Goal: Information Seeking & Learning: Learn about a topic

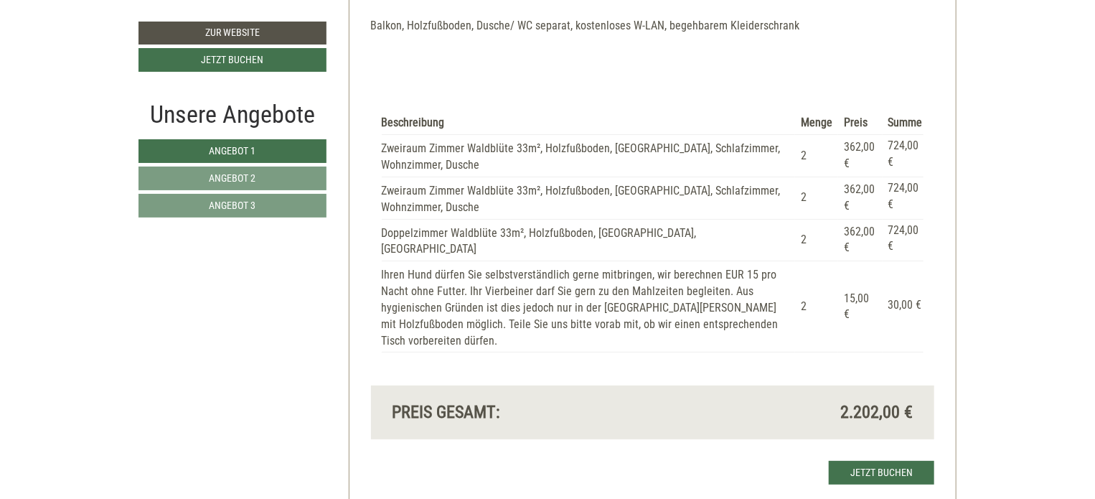
scroll to position [2779, 0]
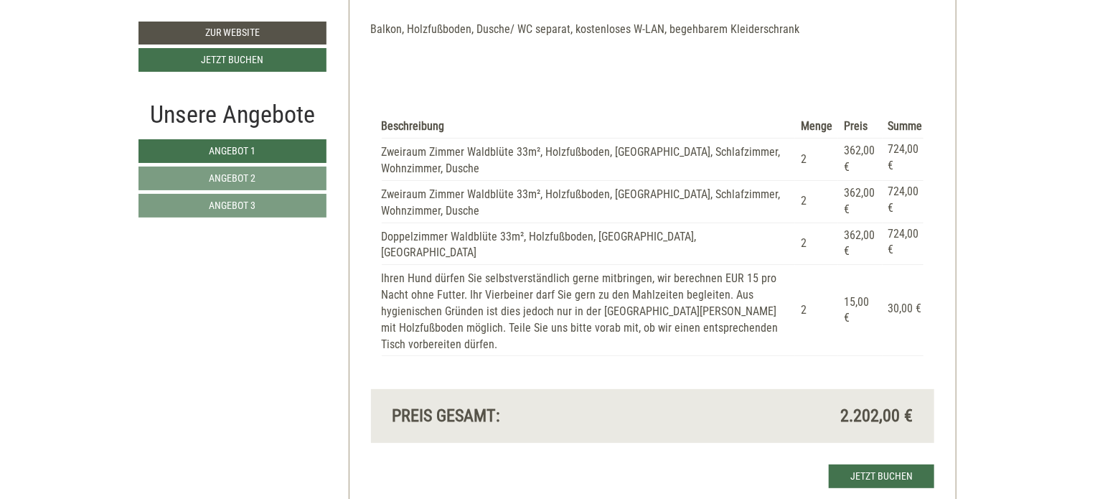
click at [635, 373] on div "Beschreibung Menge Preis Summe Zweiraum Zimmer Waldblüte 33m², Holzfußboden, Ba…" at bounding box center [653, 236] width 564 height 307
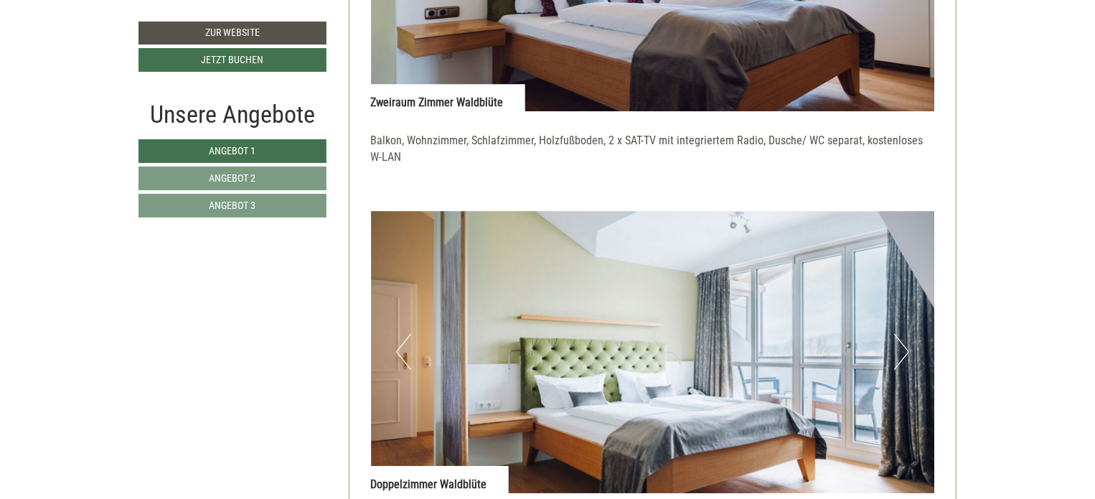
scroll to position [2301, 0]
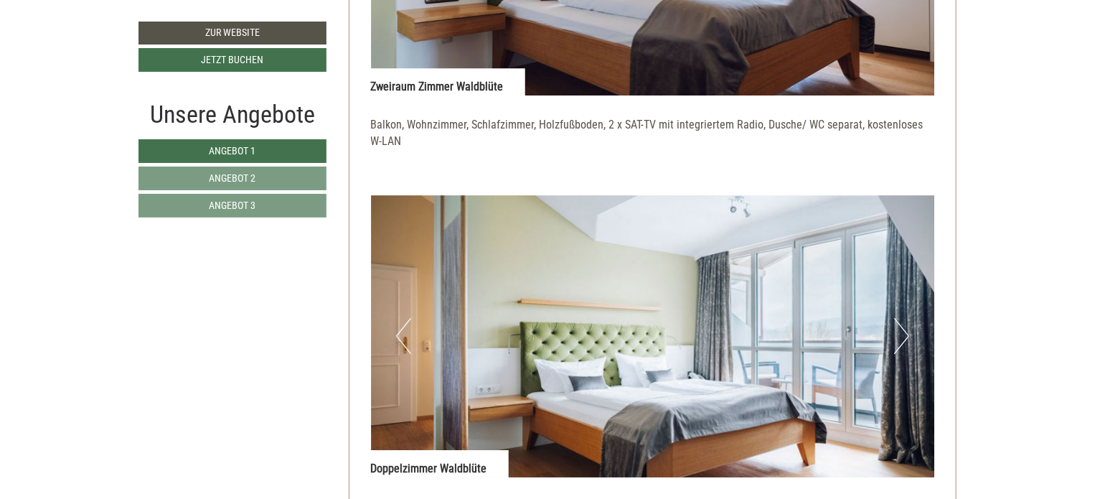
click at [903, 338] on button "Next" at bounding box center [901, 336] width 15 height 36
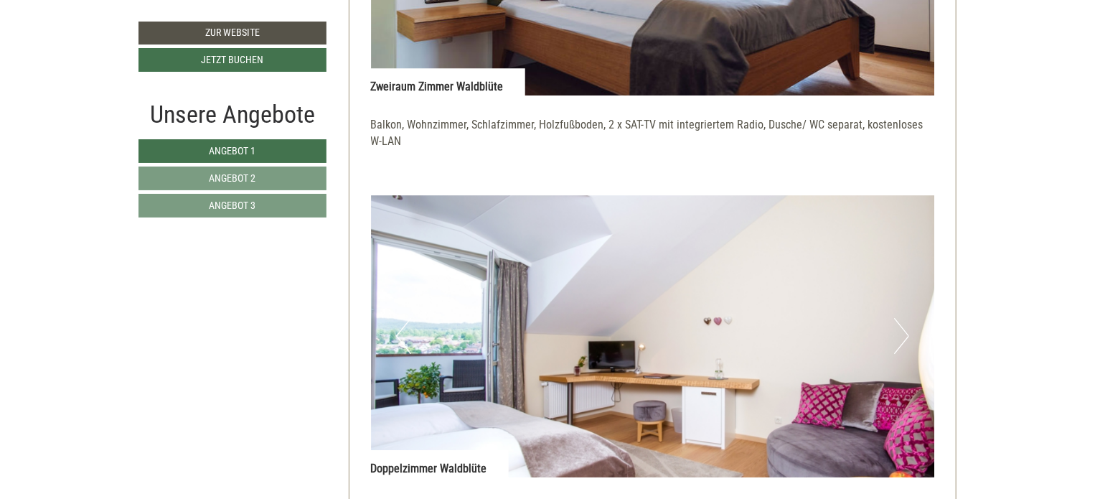
click at [903, 338] on button "Next" at bounding box center [901, 336] width 15 height 36
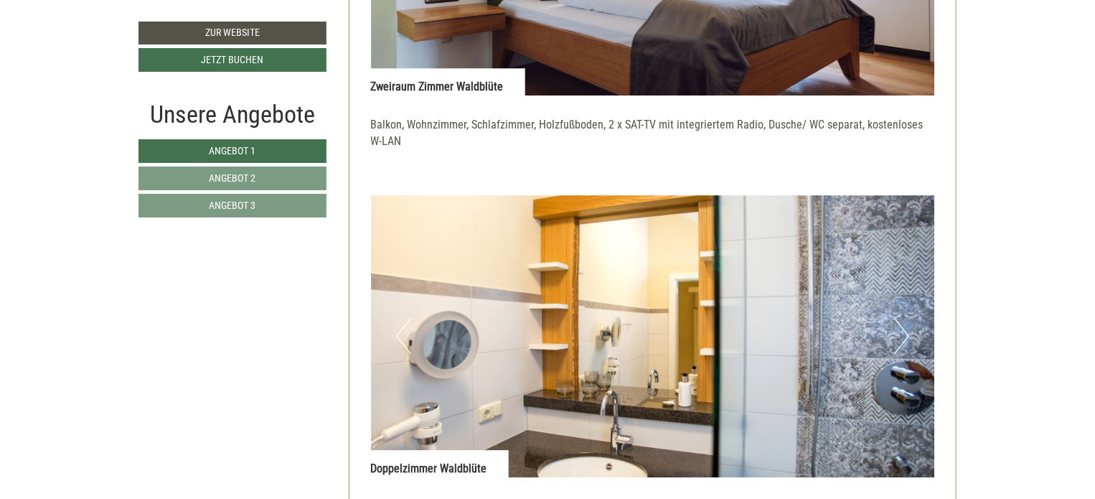
click at [903, 338] on button "Next" at bounding box center [901, 336] width 15 height 36
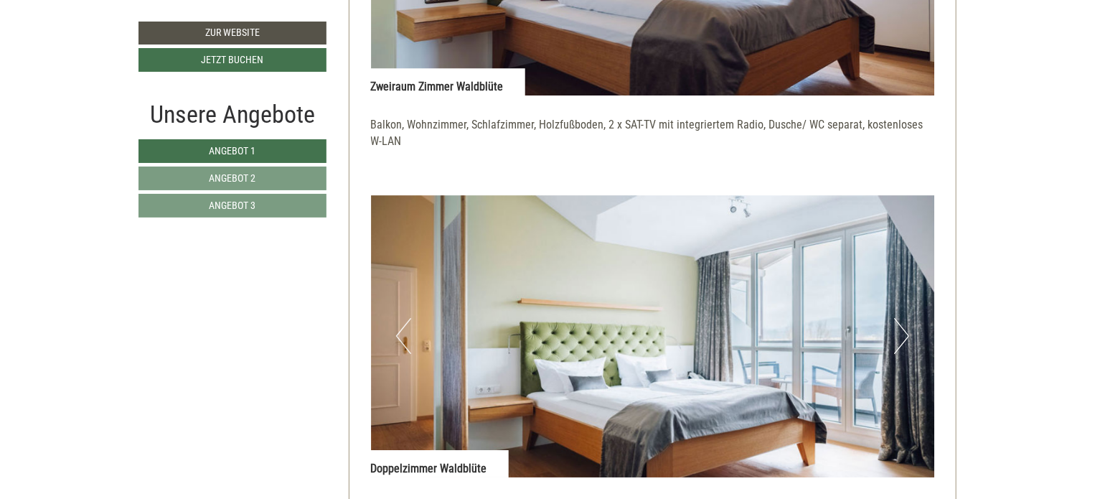
click at [903, 338] on button "Next" at bounding box center [901, 336] width 15 height 36
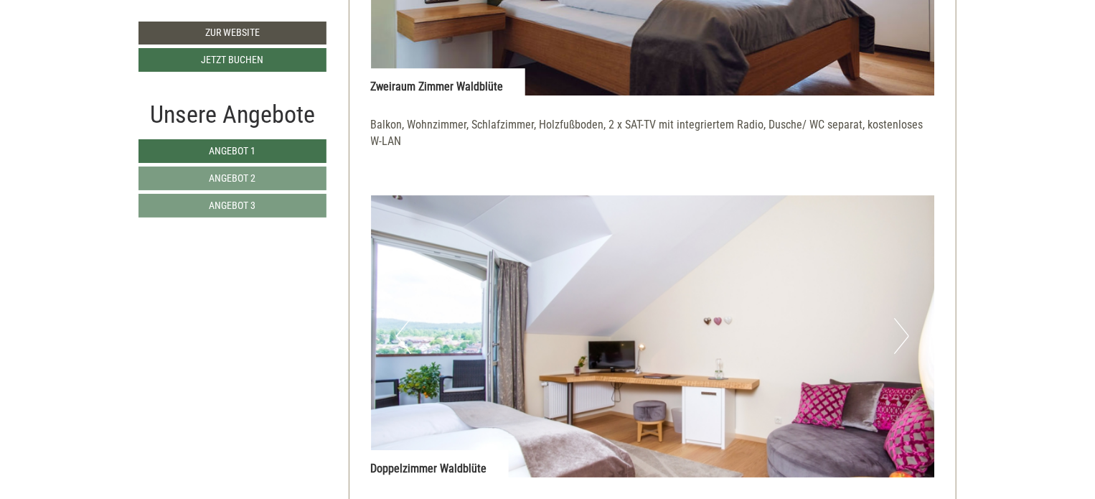
click at [903, 338] on button "Next" at bounding box center [901, 336] width 15 height 36
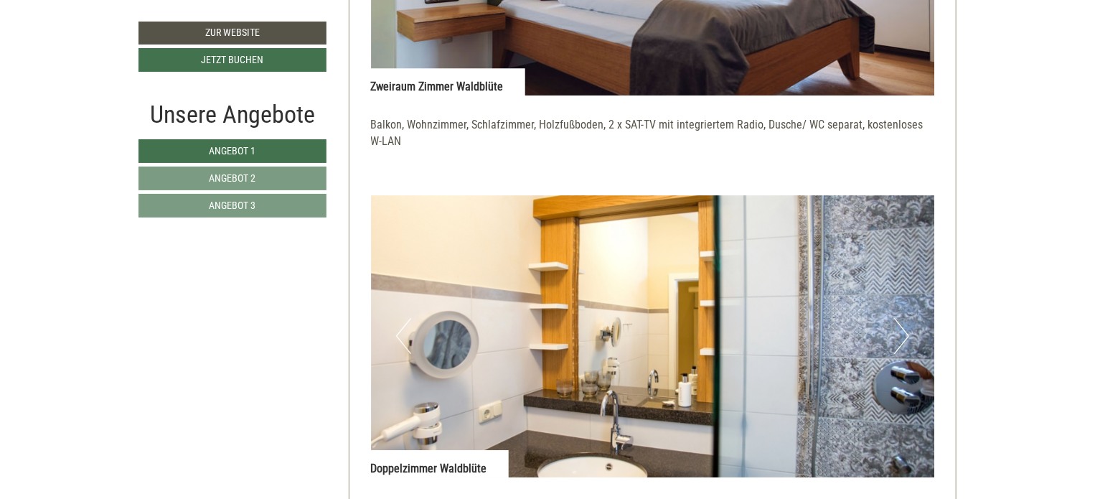
click at [903, 338] on button "Next" at bounding box center [901, 336] width 15 height 36
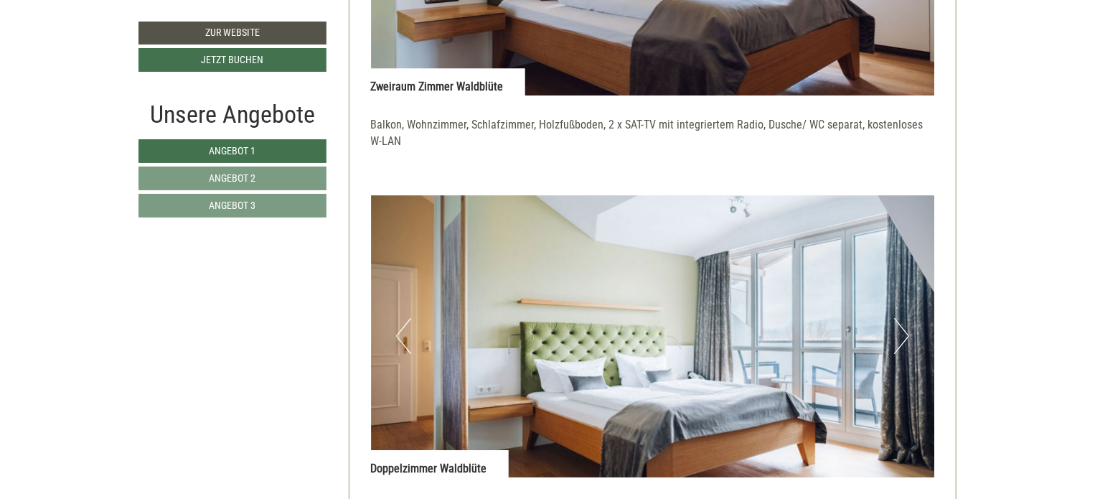
click at [903, 338] on button "Next" at bounding box center [901, 336] width 15 height 36
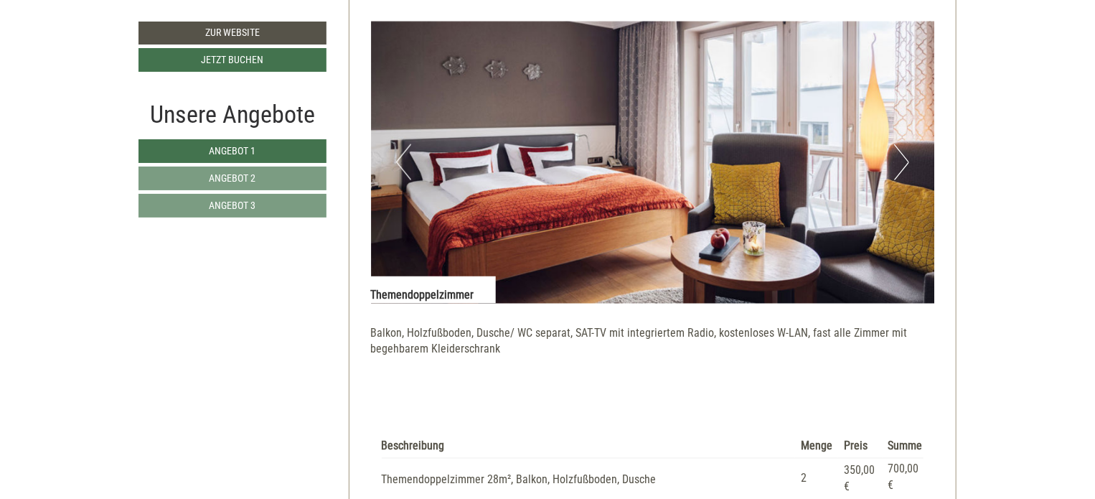
scroll to position [1002, 0]
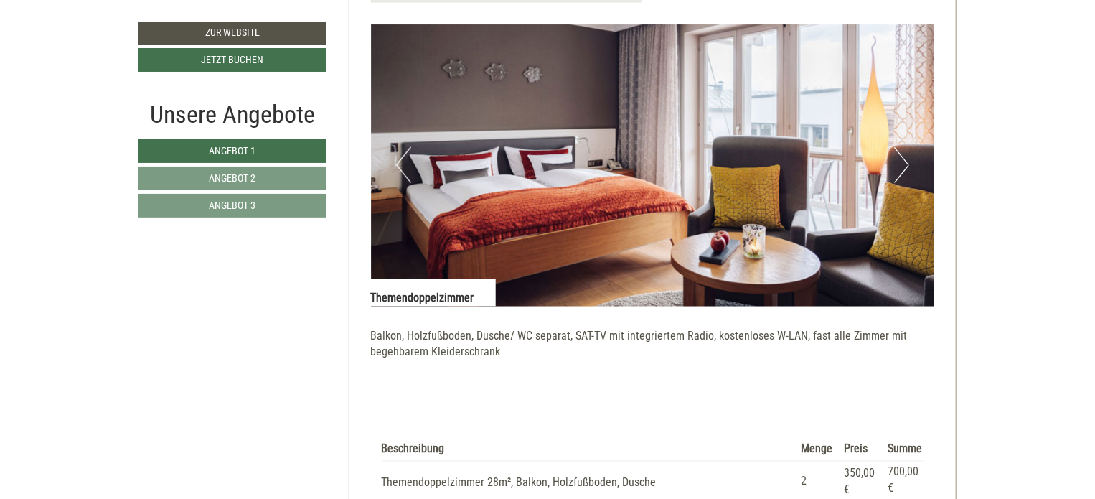
click at [905, 167] on button "Next" at bounding box center [901, 165] width 15 height 36
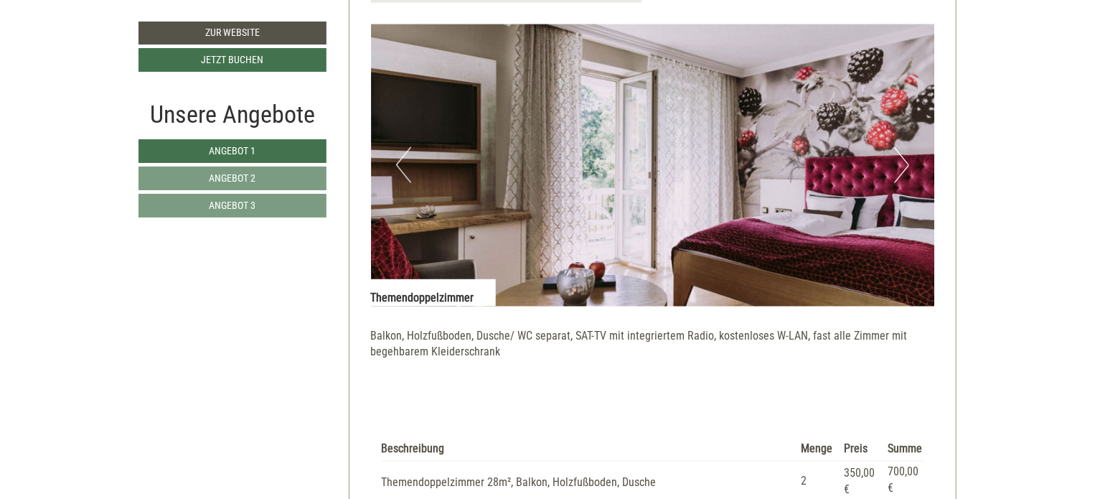
click at [905, 167] on button "Next" at bounding box center [901, 165] width 15 height 36
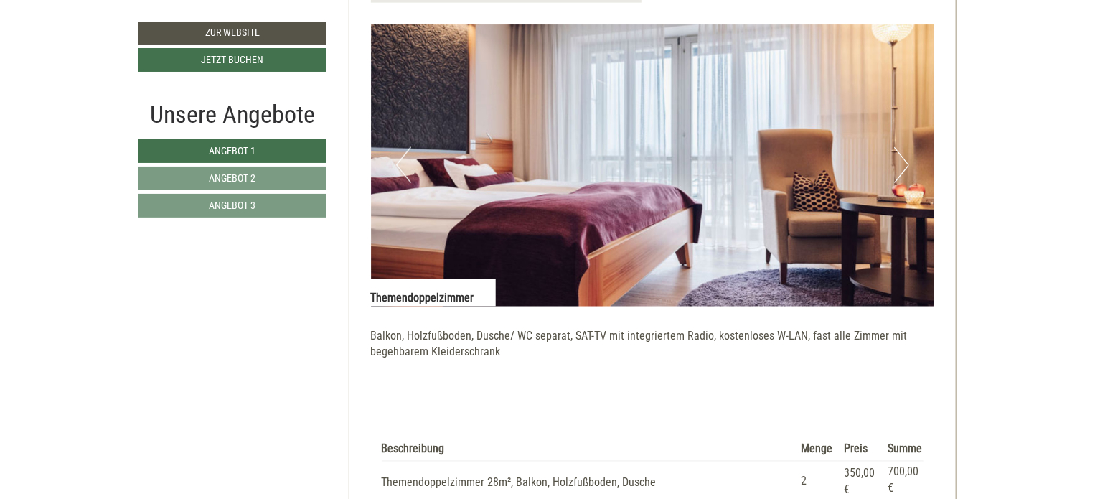
click at [905, 167] on button "Next" at bounding box center [901, 165] width 15 height 36
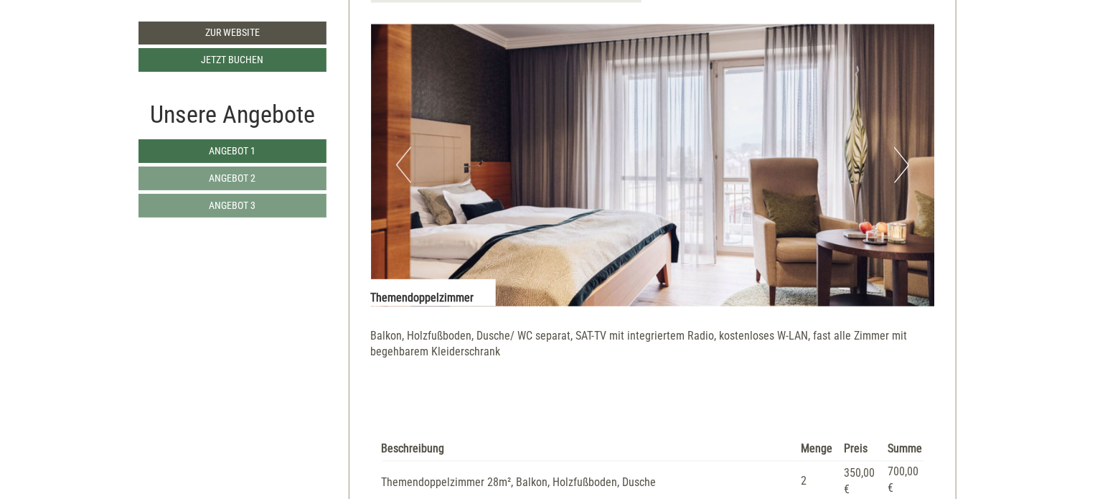
click at [905, 167] on button "Next" at bounding box center [901, 165] width 15 height 36
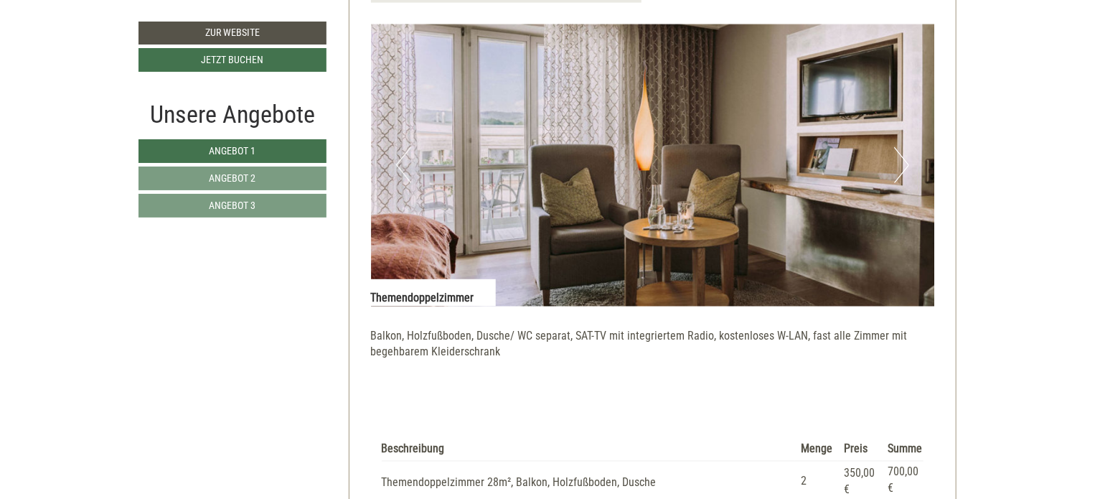
click at [905, 167] on button "Next" at bounding box center [901, 165] width 15 height 36
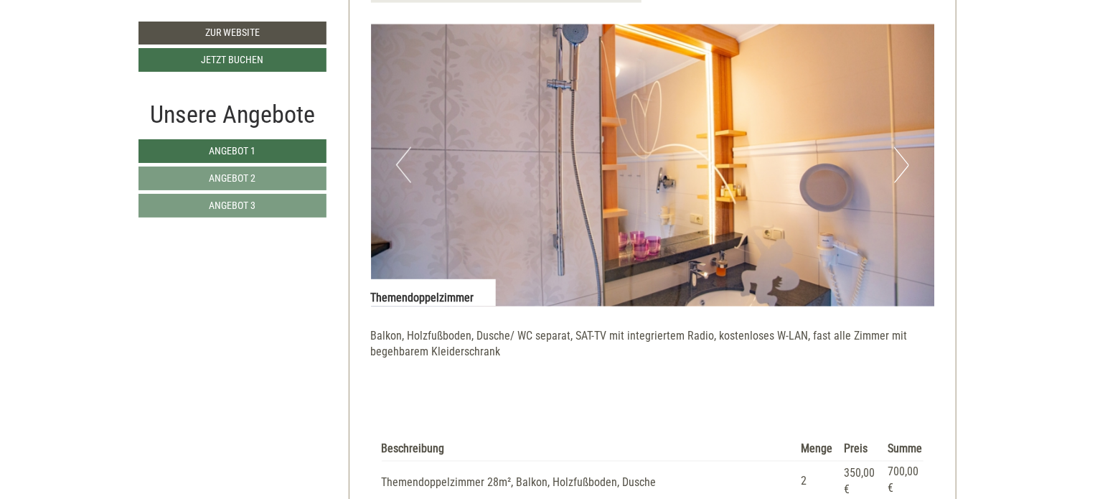
click at [905, 167] on button "Next" at bounding box center [901, 165] width 15 height 36
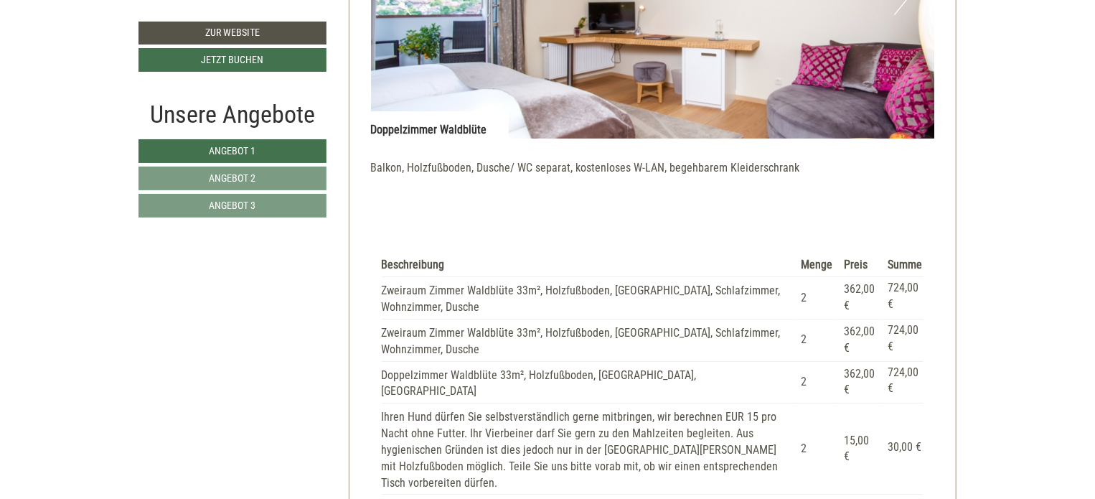
scroll to position [2645, 0]
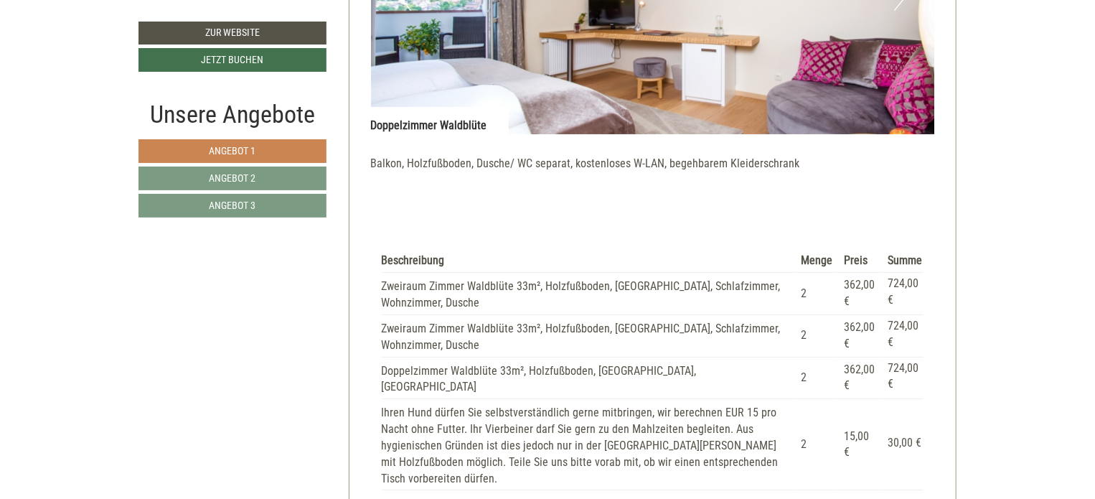
click at [242, 149] on span "Angebot 1" at bounding box center [233, 150] width 47 height 11
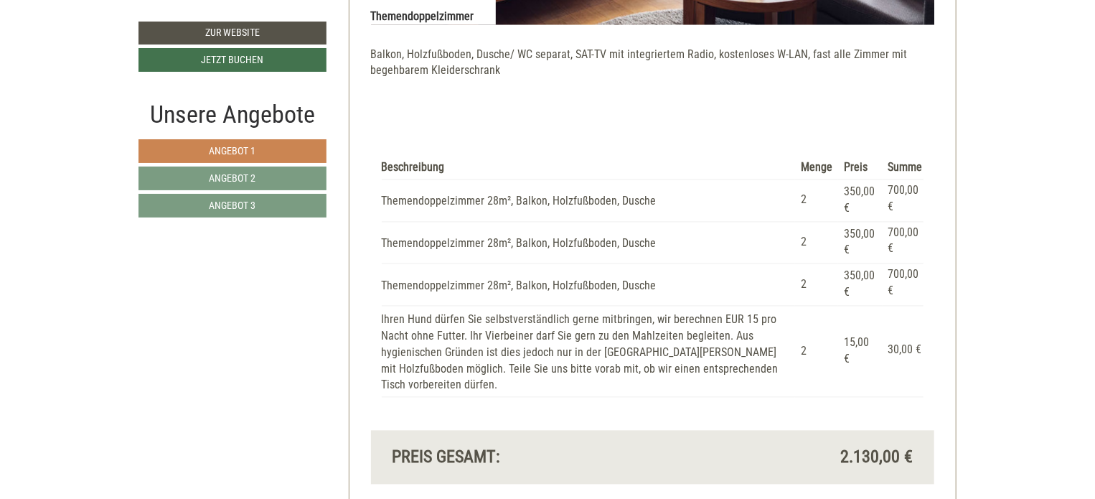
scroll to position [1285, 0]
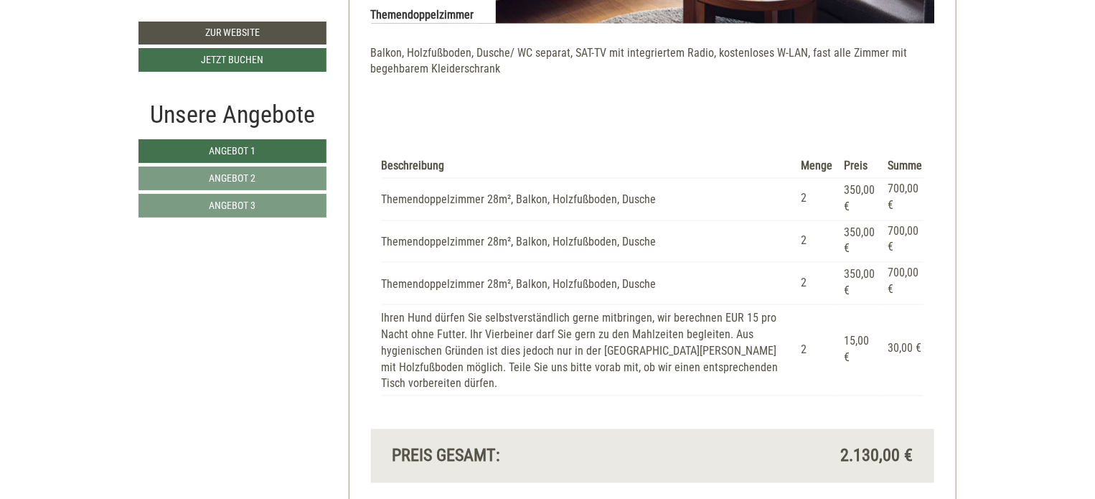
click at [371, 312] on div "Beschreibung Menge Preis Summe Themendoppelzimmer 28m², Balkon, Holzfußboden, D…" at bounding box center [653, 276] width 564 height 307
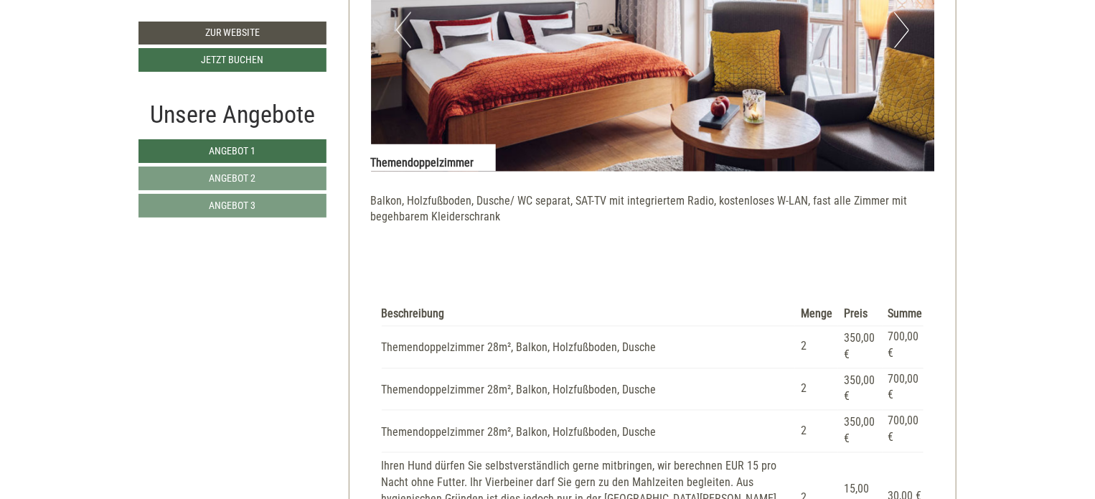
scroll to position [1136, 0]
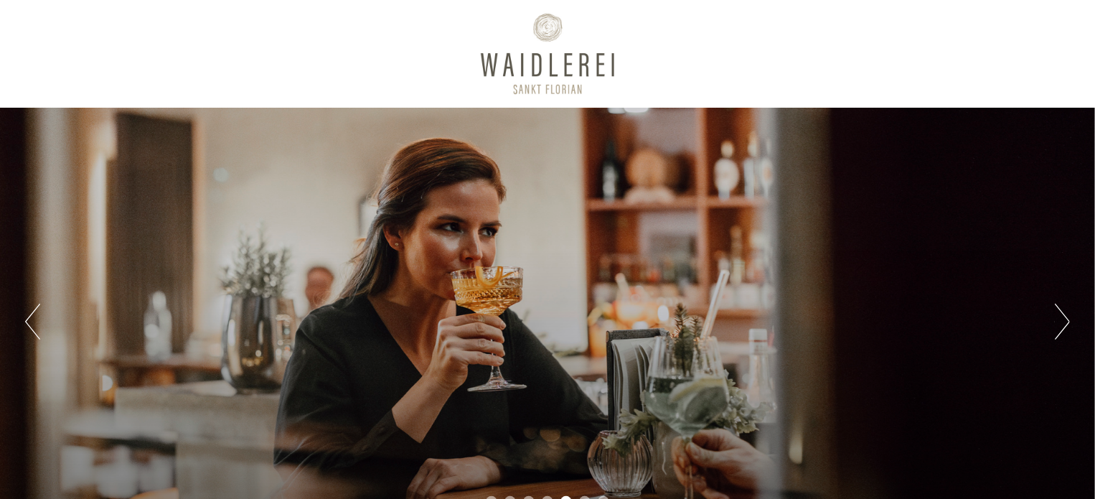
click at [943, 46] on div at bounding box center [548, 53] width 804 height 93
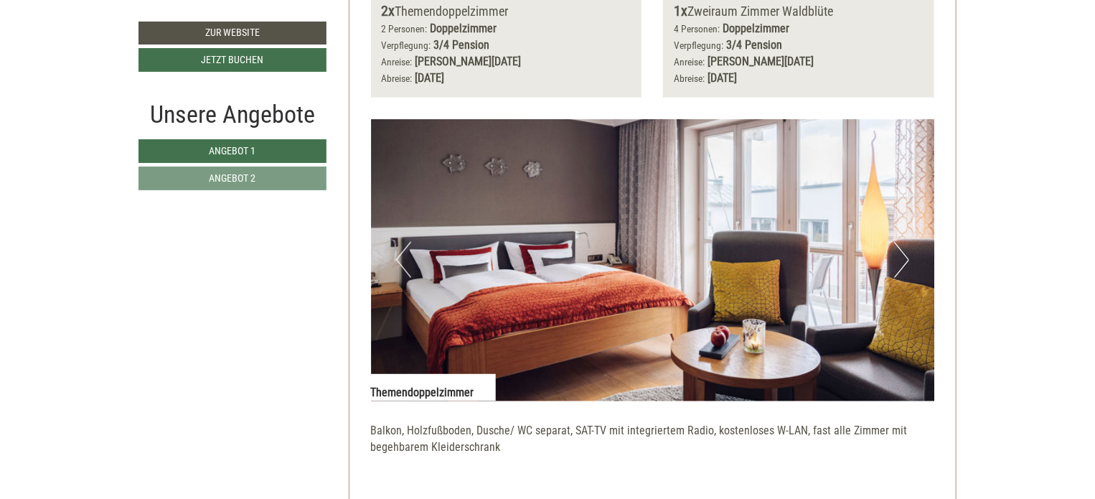
scroll to position [870, 0]
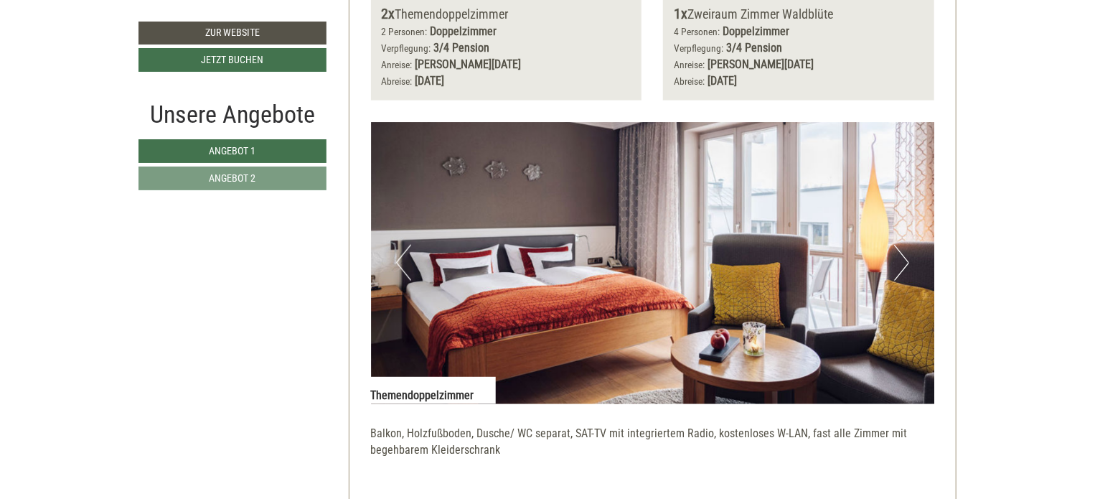
click at [905, 260] on button "Next" at bounding box center [901, 263] width 15 height 36
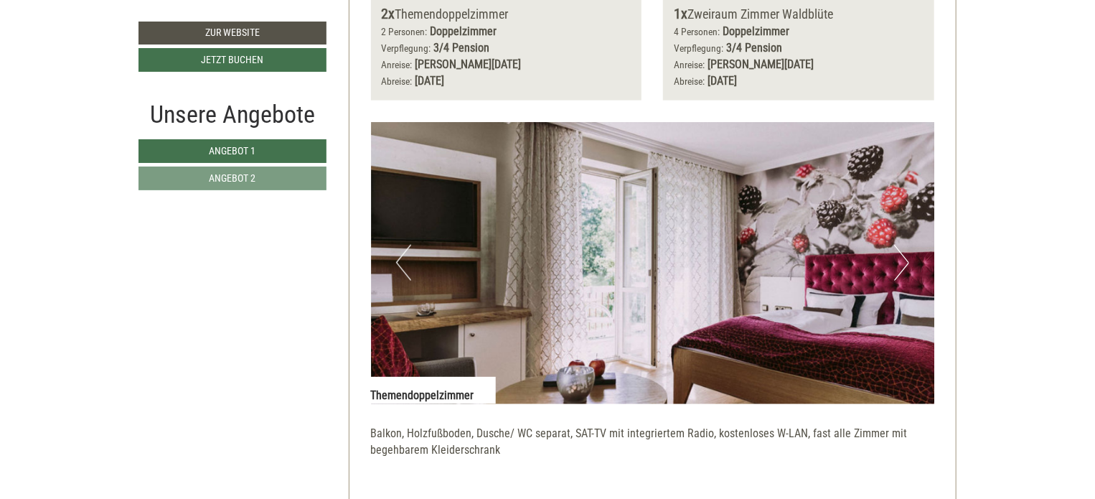
click at [905, 260] on button "Next" at bounding box center [901, 263] width 15 height 36
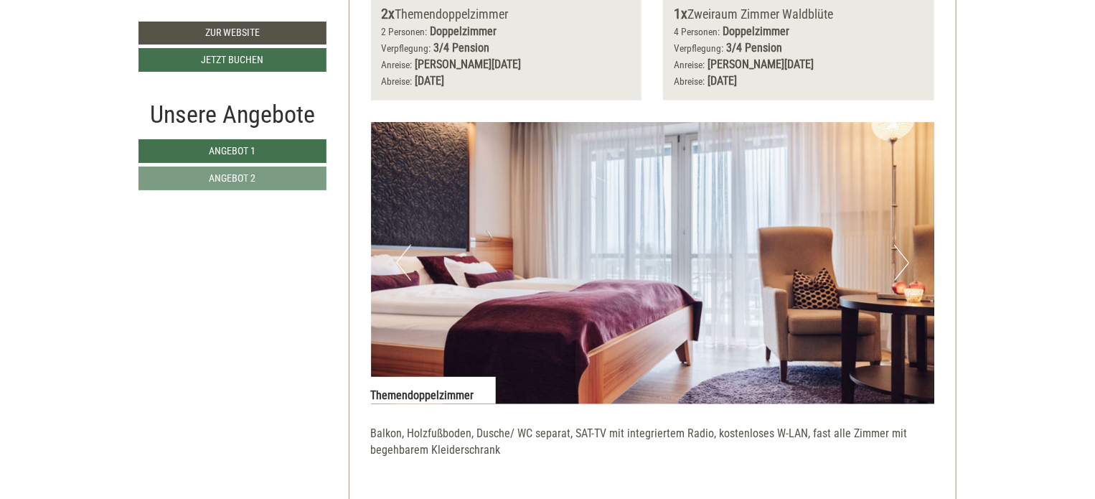
click at [905, 260] on button "Next" at bounding box center [901, 263] width 15 height 36
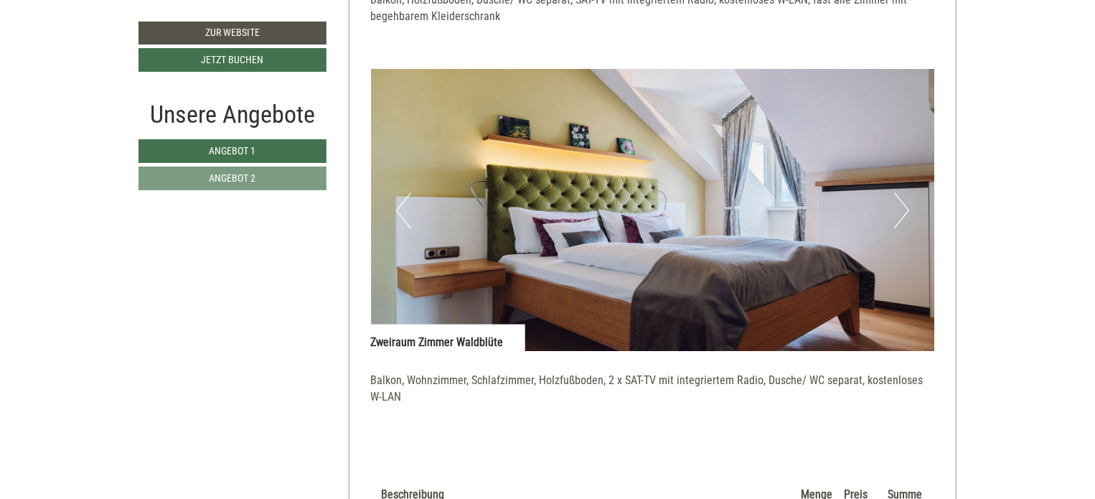
scroll to position [1307, 0]
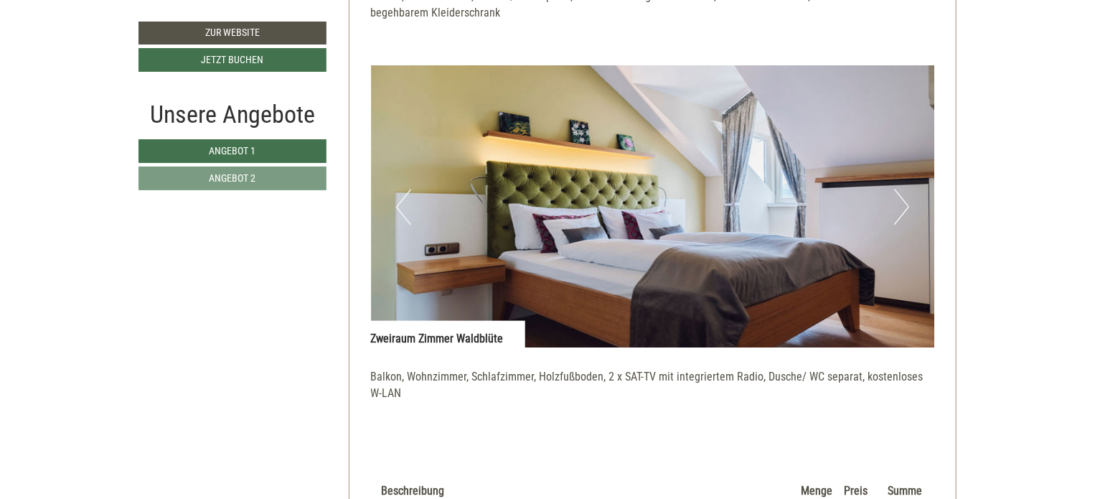
click at [897, 215] on button "Next" at bounding box center [901, 208] width 15 height 36
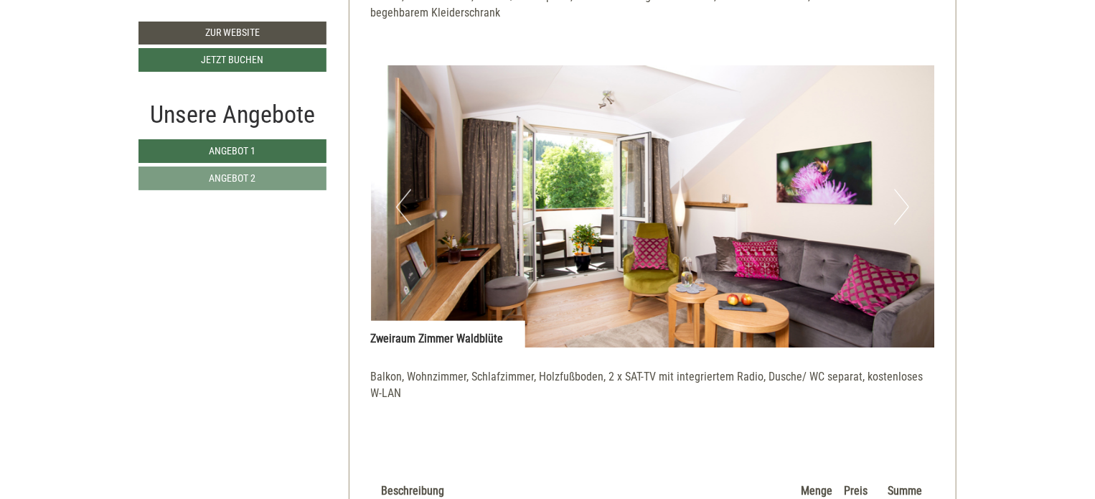
click at [897, 215] on button "Next" at bounding box center [901, 208] width 15 height 36
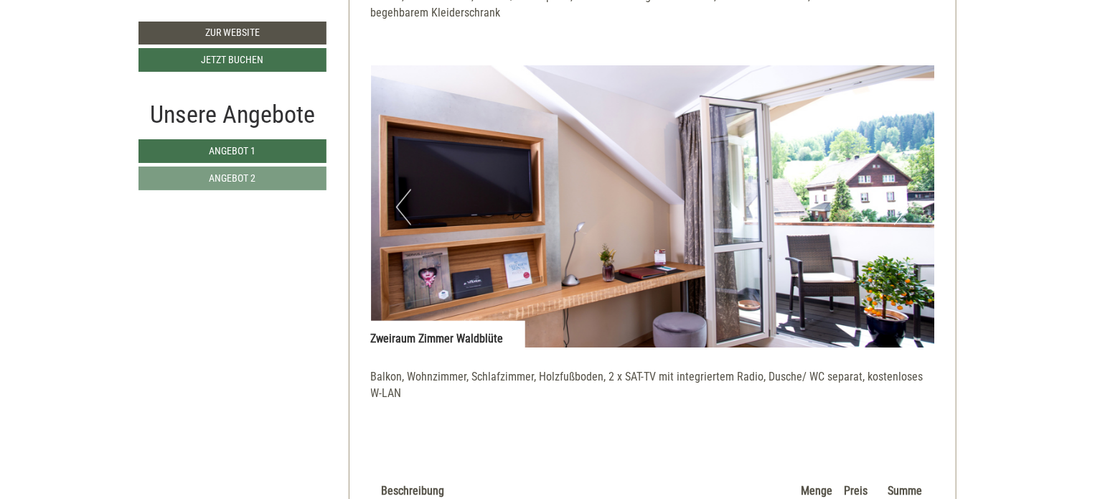
click at [897, 215] on button "Next" at bounding box center [901, 208] width 15 height 36
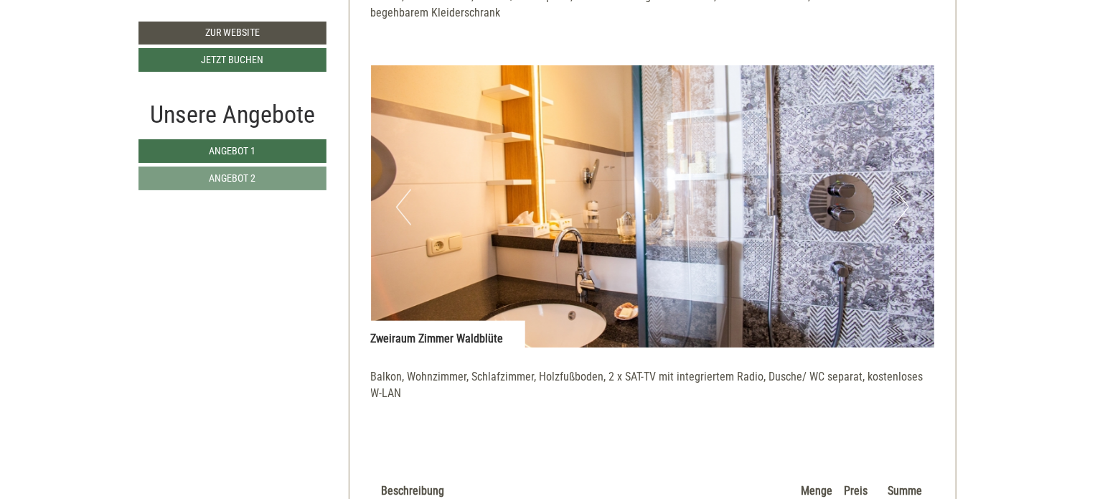
click at [897, 215] on button "Next" at bounding box center [901, 208] width 15 height 36
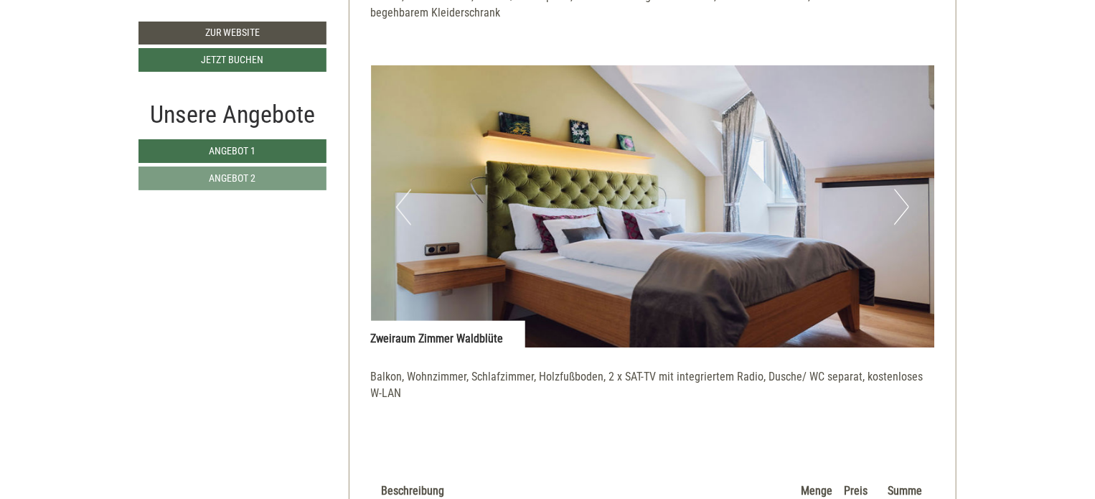
click at [897, 215] on button "Next" at bounding box center [901, 208] width 15 height 36
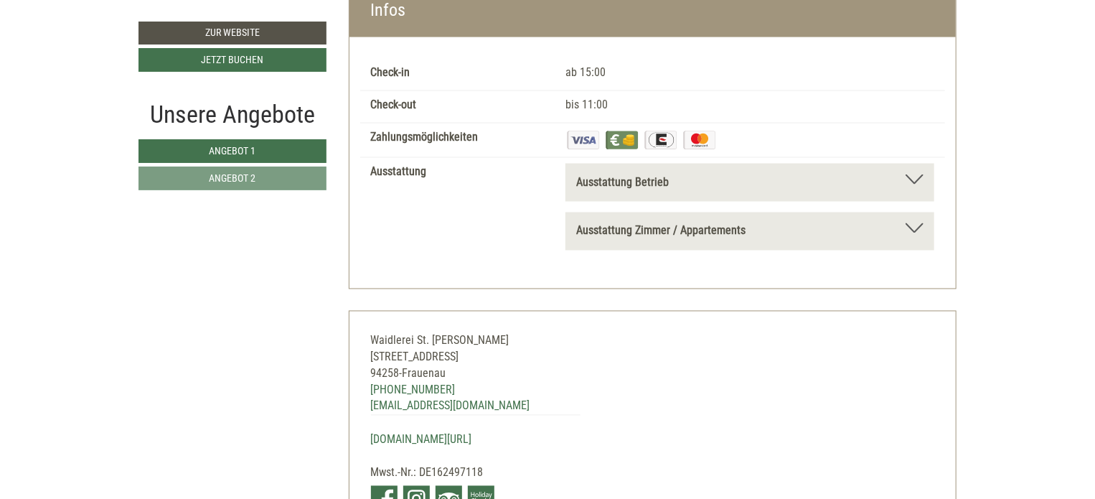
scroll to position [4005, 0]
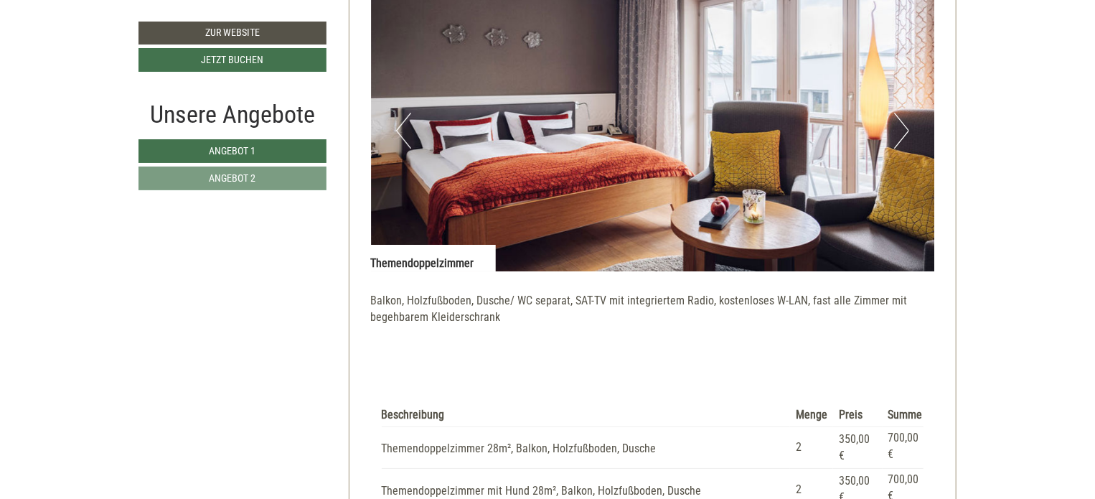
scroll to position [2514, 0]
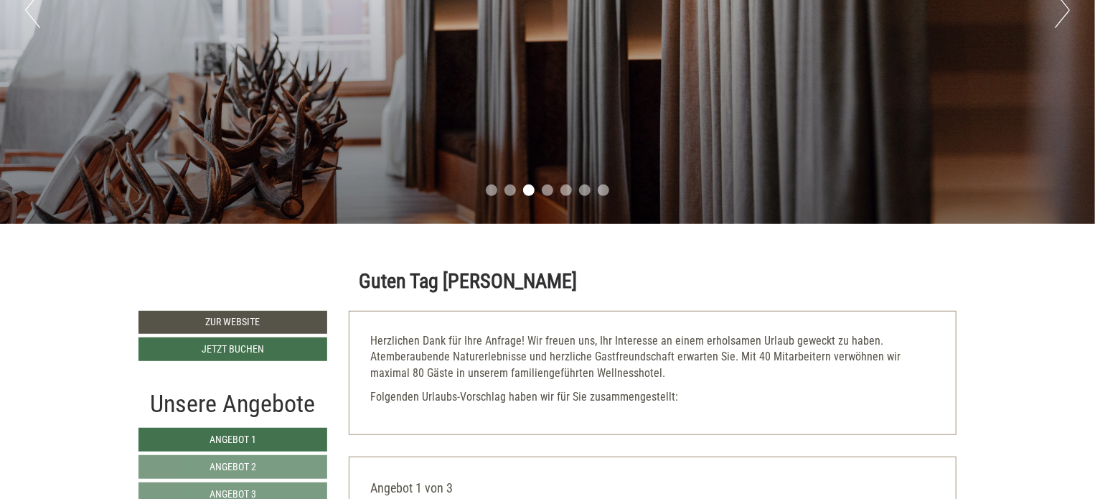
scroll to position [312, 0]
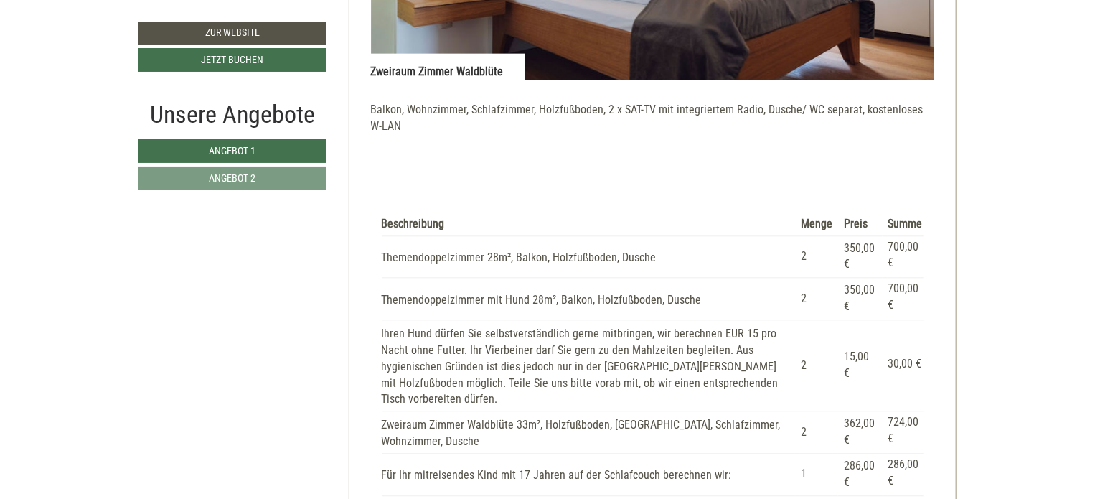
scroll to position [1576, 0]
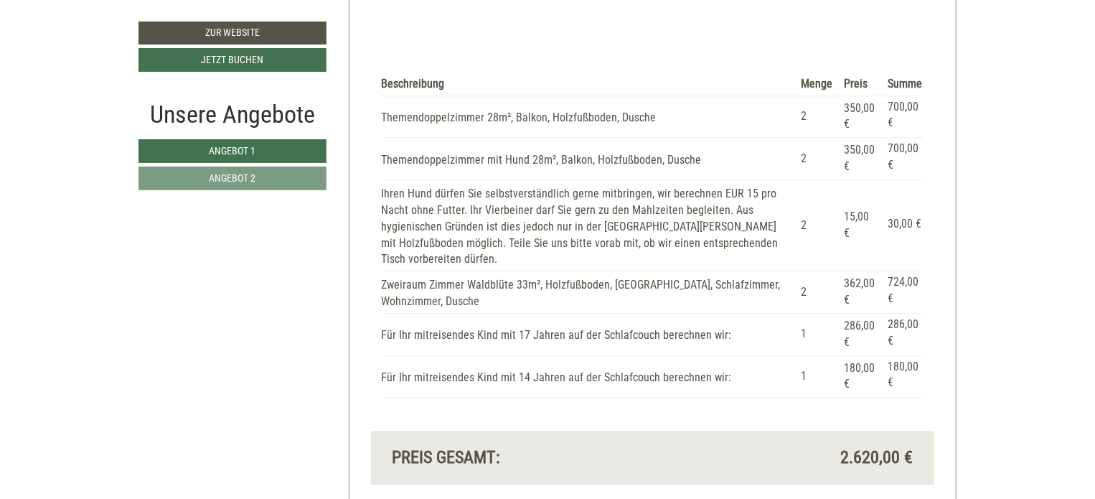
scroll to position [1716, 0]
